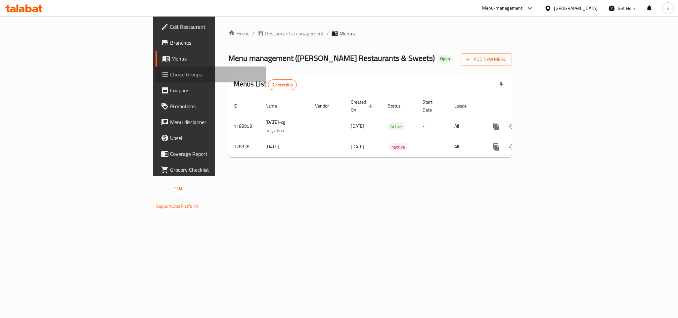
click at [170, 71] on span "Choice Groups" at bounding box center [215, 74] width 91 height 8
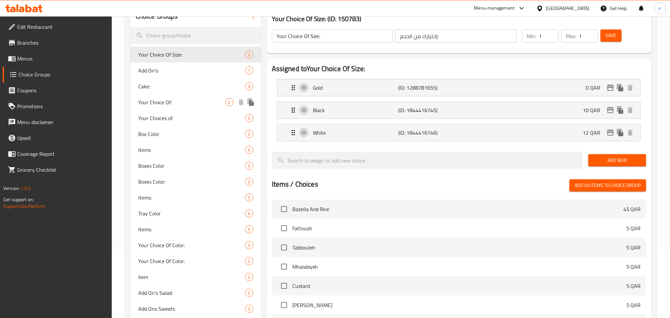
scroll to position [99, 0]
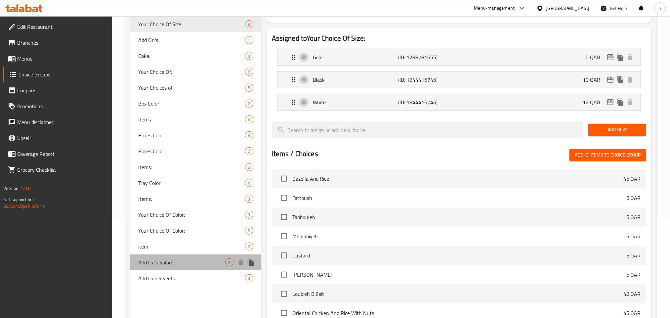
click at [188, 261] on span "Add On's Salad:" at bounding box center [181, 262] width 87 height 8
type input "Add On's Salad:"
type input "أضف إلى السلطة:"
type input "0"
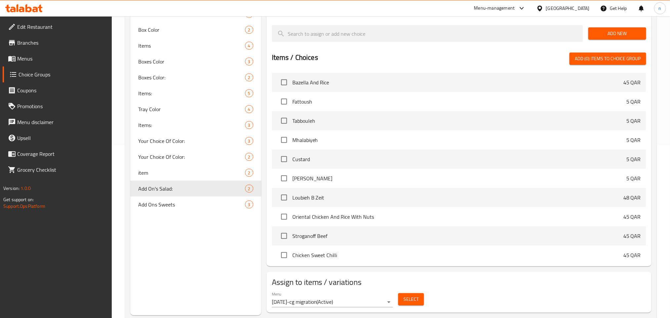
scroll to position [189, 0]
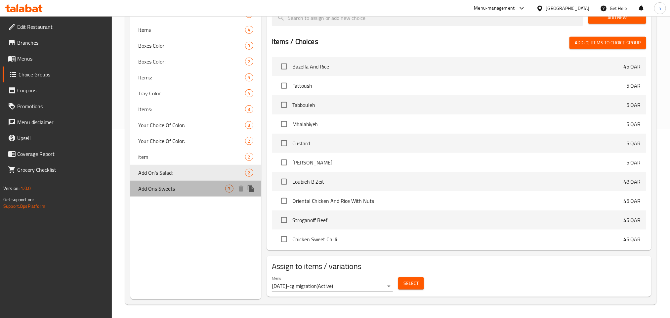
click at [180, 190] on span "Add Ons Sweets" at bounding box center [181, 189] width 87 height 8
type input "Add Ons Sweets"
type input "إضافات الحلويات"
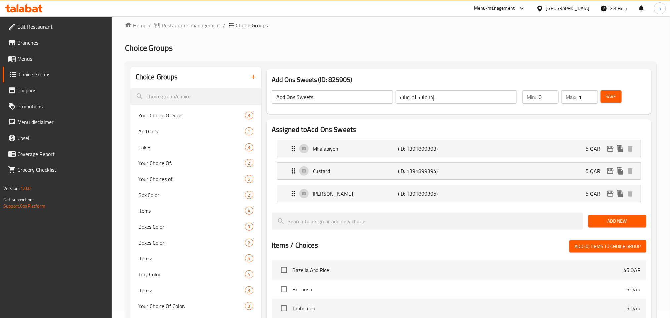
scroll to position [0, 0]
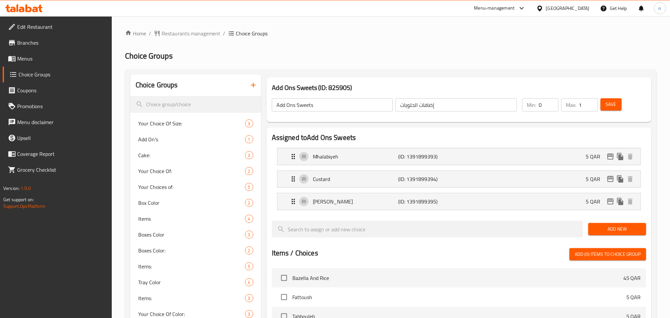
click at [34, 43] on span "Branches" at bounding box center [61, 43] width 89 height 8
